Goal: Find specific page/section: Find specific page/section

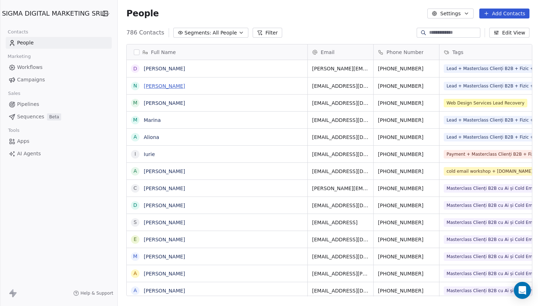
click at [149, 85] on link "[PERSON_NAME]" at bounding box center [164, 86] width 41 height 6
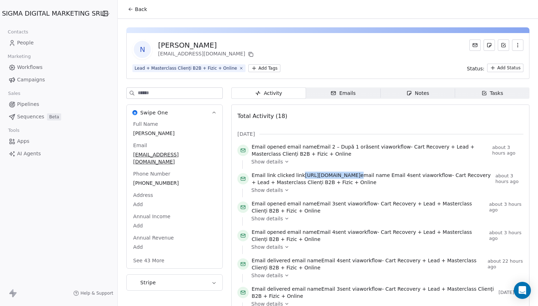
drag, startPoint x: 383, startPoint y: 175, endPoint x: 299, endPoint y: 175, distance: 83.9
click at [299, 175] on span "Email link clicked link [URL][DOMAIN_NAME] email name Email 4 sent via workflow…" at bounding box center [371, 179] width 241 height 14
copy span "[URL][DOMAIN_NAME]"
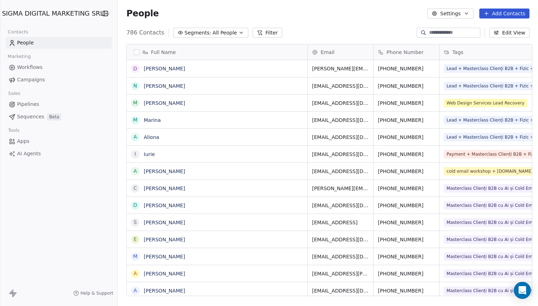
scroll to position [269, 423]
click at [149, 70] on link "[PERSON_NAME]" at bounding box center [164, 69] width 41 height 6
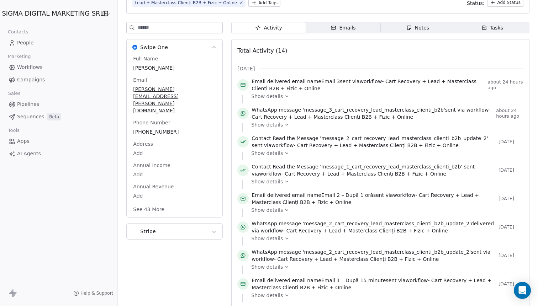
scroll to position [65, 0]
